Goal: Transaction & Acquisition: Purchase product/service

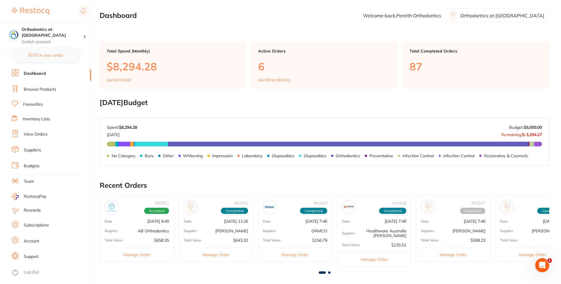
drag, startPoint x: 45, startPoint y: 89, endPoint x: 71, endPoint y: 84, distance: 26.3
click at [45, 89] on link "Browse Products" at bounding box center [40, 89] width 33 height 6
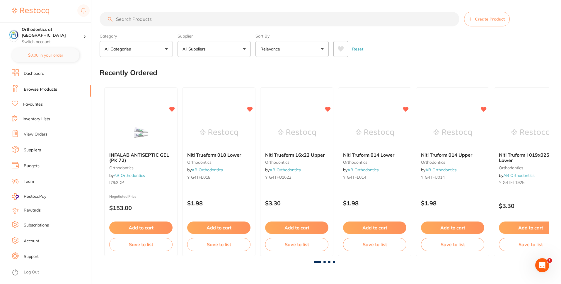
click at [156, 20] on input "search" at bounding box center [280, 19] width 360 height 15
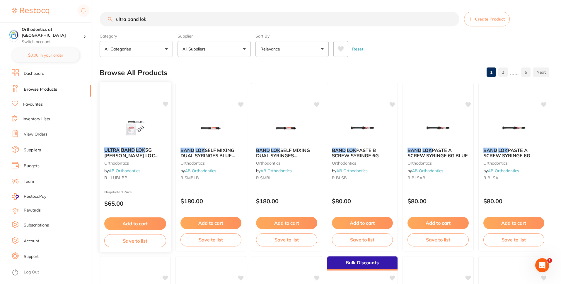
click at [134, 123] on img at bounding box center [135, 128] width 38 height 30
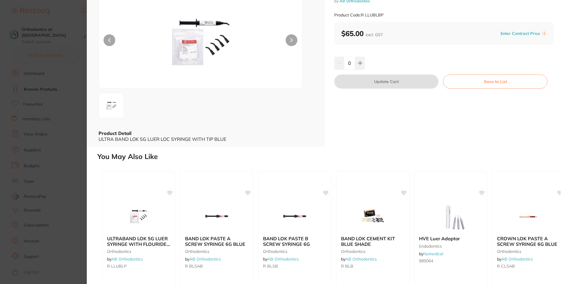
scroll to position [104, 0]
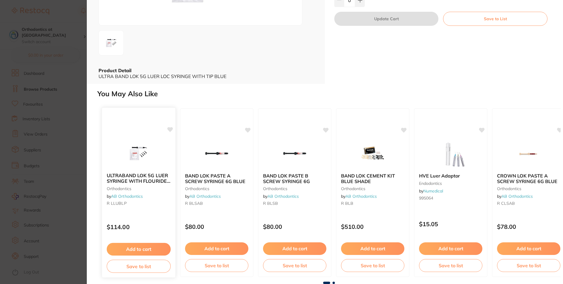
click at [155, 181] on b "ULTRABAND LOK 5G LUER SYRINGE WITH FLOURIDE AND TIPS" at bounding box center [139, 178] width 64 height 11
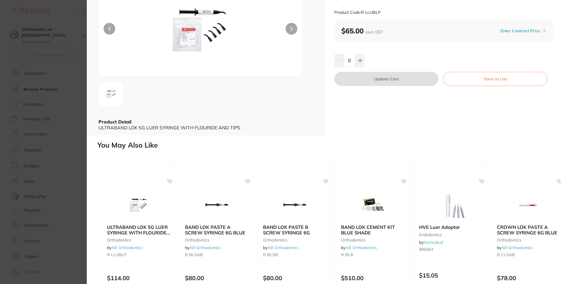
scroll to position [104, 0]
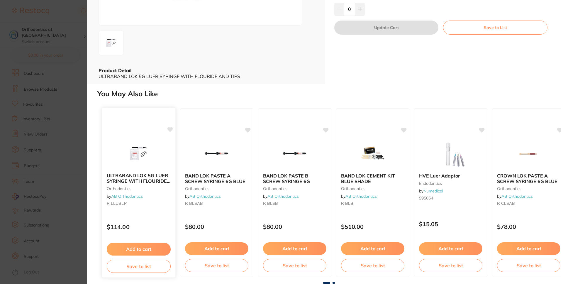
click at [146, 176] on b "ULTRABAND LOK 5G LUER SYRINGE WITH FLOURIDE AND TIPS" at bounding box center [139, 178] width 64 height 11
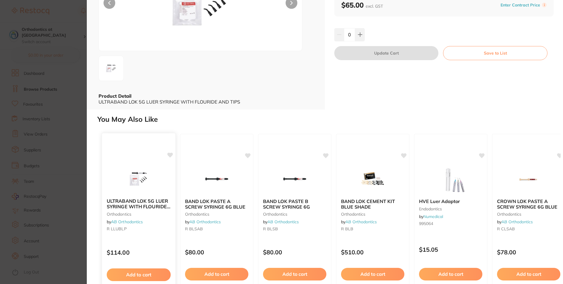
scroll to position [93, 0]
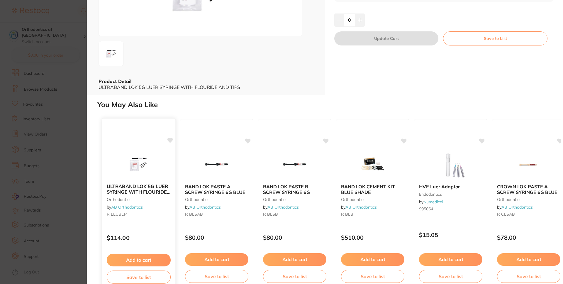
click at [127, 190] on b "ULTRABAND LOK 5G LUER SYRINGE WITH FLOURIDE AND TIPS" at bounding box center [139, 189] width 64 height 11
click at [143, 165] on img at bounding box center [138, 164] width 38 height 30
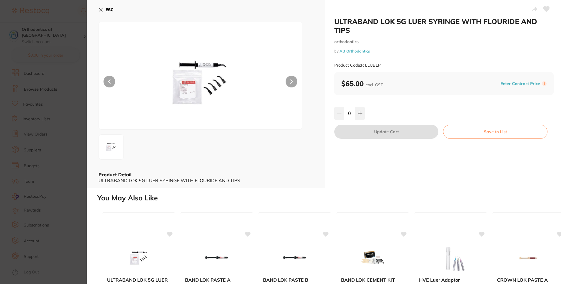
click at [103, 10] on button "ESC" at bounding box center [105, 10] width 15 height 10
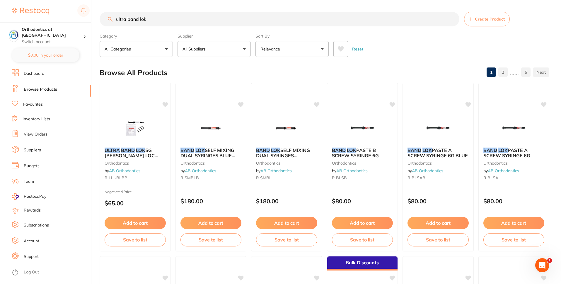
drag, startPoint x: 177, startPoint y: 19, endPoint x: 235, endPoint y: 21, distance: 58.3
click at [177, 19] on input "ultra band lok" at bounding box center [280, 19] width 360 height 15
click at [241, 49] on button "All Suppliers" at bounding box center [214, 49] width 73 height 16
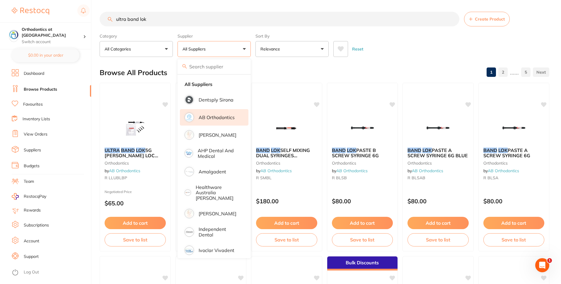
click at [211, 118] on p "AB Orthodontics" at bounding box center [217, 117] width 36 height 5
click at [245, 52] on button "AB Orthodontics" at bounding box center [214, 49] width 73 height 16
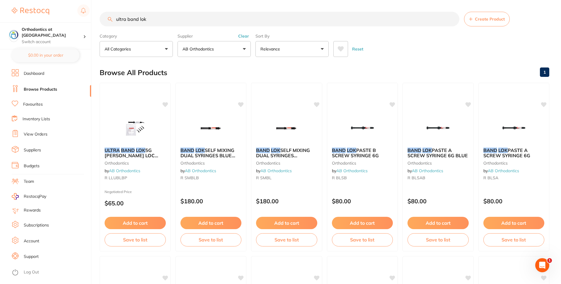
click at [163, 18] on input "ultra band lok" at bounding box center [280, 19] width 360 height 15
click at [140, 150] on em "LOK" at bounding box center [140, 150] width 9 height 6
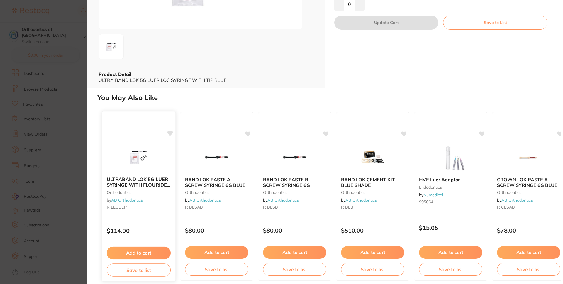
scroll to position [100, 0]
click at [134, 160] on img at bounding box center [138, 157] width 38 height 30
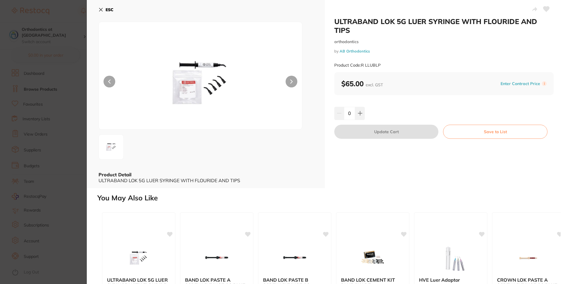
click at [101, 10] on icon at bounding box center [100, 9] width 5 height 5
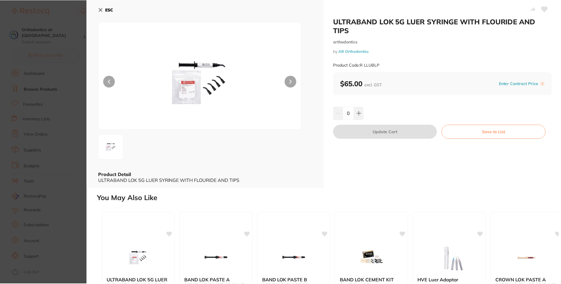
scroll to position [4, 0]
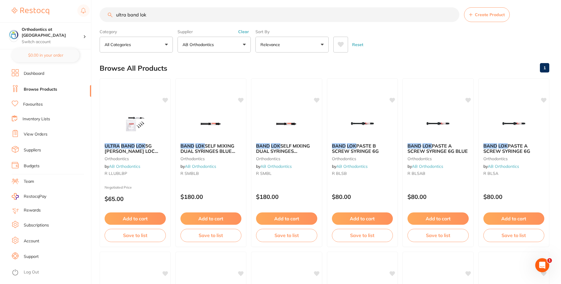
drag, startPoint x: 166, startPoint y: 17, endPoint x: 97, endPoint y: 9, distance: 69.6
click at [97, 9] on div "$119.99 Orthodontics at Penrith Switch account Orthodontics at [GEOGRAPHIC_DATA…" at bounding box center [280, 138] width 561 height 284
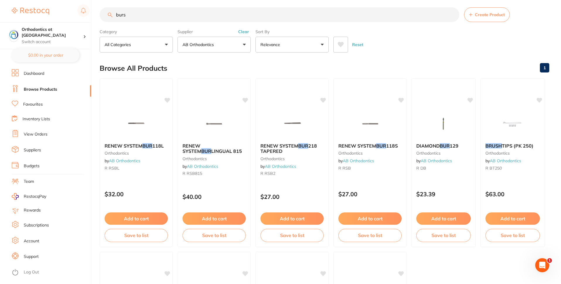
scroll to position [0, 0]
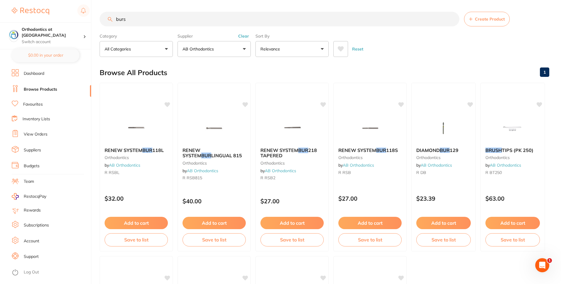
click at [246, 38] on button "Clear" at bounding box center [243, 35] width 14 height 5
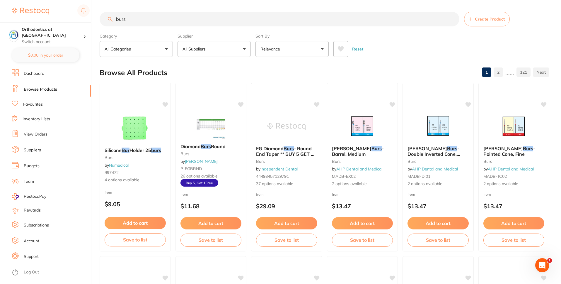
drag, startPoint x: 134, startPoint y: 21, endPoint x: 90, endPoint y: 16, distance: 45.0
click at [90, 16] on div "$119.99 Orthodontics at Penrith Switch account Orthodontics at Penrith $0.00 in…" at bounding box center [280, 142] width 561 height 284
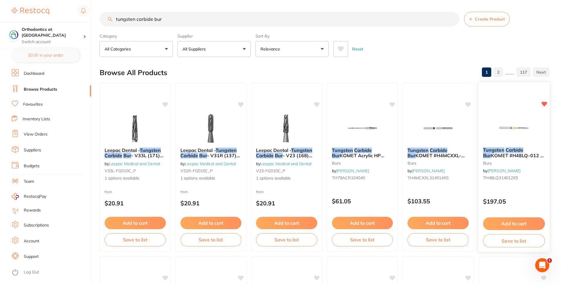
click at [507, 154] on span "KOMET #H48LQ-012 Q Finisher FG x 5" at bounding box center [513, 157] width 61 height 11
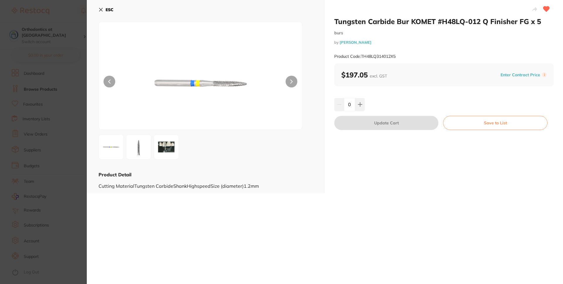
click at [101, 9] on icon at bounding box center [100, 9] width 5 height 5
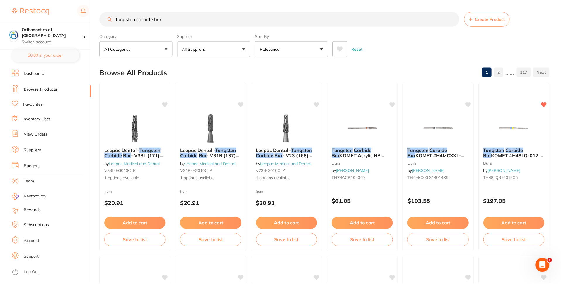
scroll to position [6, 0]
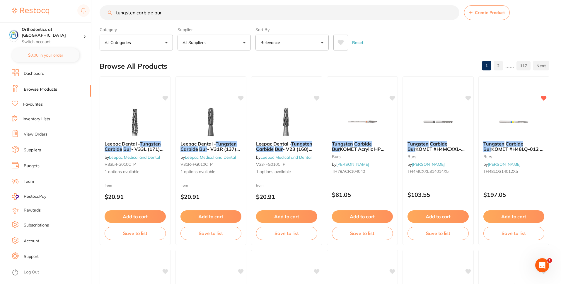
click at [241, 14] on input "tungsten carbide bur" at bounding box center [280, 12] width 360 height 15
click at [152, 13] on input "tungsten carbide bur" at bounding box center [280, 12] width 360 height 15
click at [175, 16] on input "tungsten carbide bur" at bounding box center [280, 12] width 360 height 15
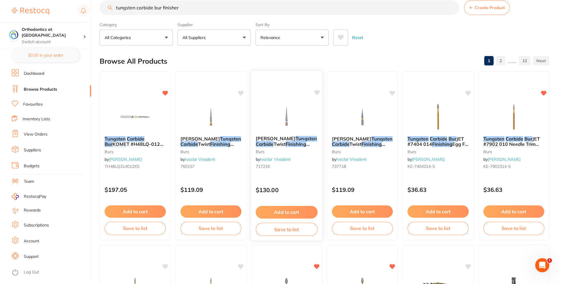
scroll to position [0, 0]
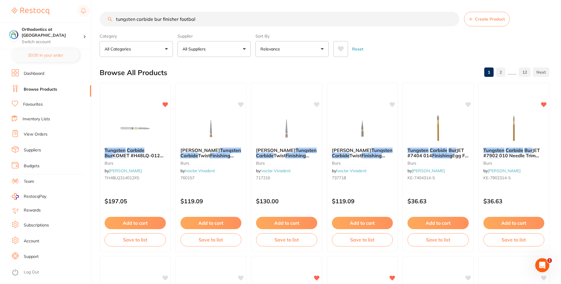
type input "tungsten carbide bur finisher football"
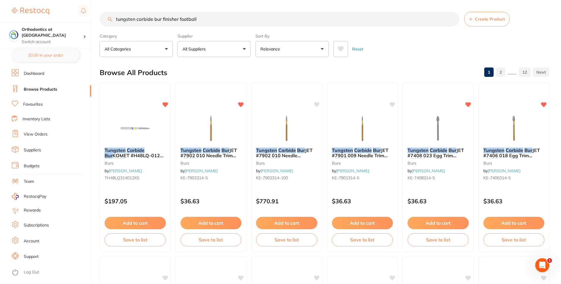
drag, startPoint x: 219, startPoint y: 18, endPoint x: 125, endPoint y: 12, distance: 94.2
click at [125, 12] on input "tungsten carbide bur finisher football" at bounding box center [280, 19] width 360 height 15
drag, startPoint x: 126, startPoint y: 155, endPoint x: 138, endPoint y: 151, distance: 12.3
click at [126, 155] on span "KOMET #H48LQ-012 Q" at bounding box center [134, 157] width 59 height 11
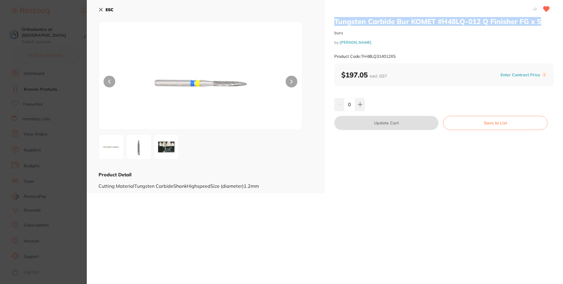
drag, startPoint x: 540, startPoint y: 22, endPoint x: 331, endPoint y: 22, distance: 208.9
click at [331, 22] on div "Tungsten Carbide Bur KOMET #H48LQ-012 Q Finisher FG x 5 burs by [PERSON_NAME] P…" at bounding box center [444, 96] width 238 height 193
copy h2 "Tungsten Carbide Bur KOMET #H48LQ-012 Q Finisher FG x 5"
